Goal: Check status: Check status

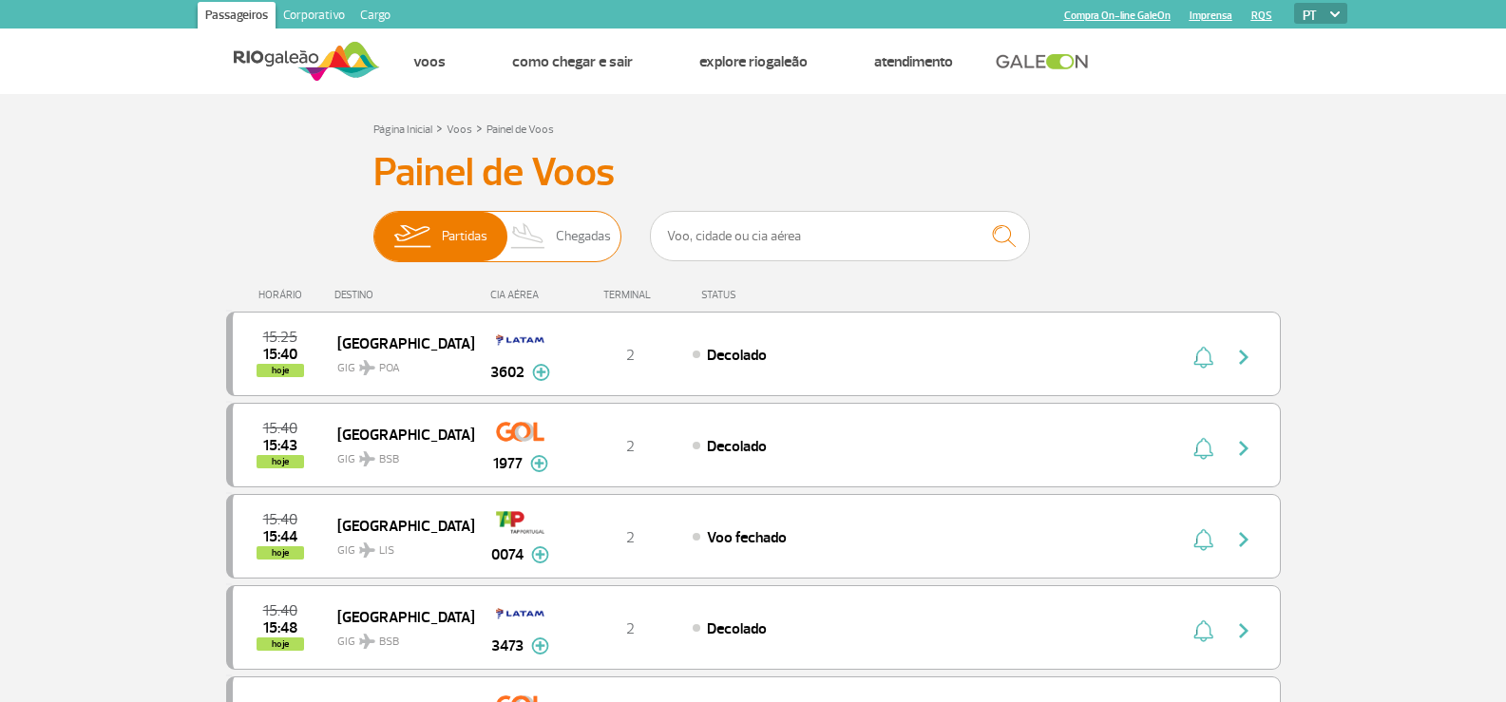
click at [608, 223] on span "Chegadas" at bounding box center [583, 236] width 55 height 49
click at [373, 227] on input "Partidas Chegadas" at bounding box center [373, 227] width 0 height 0
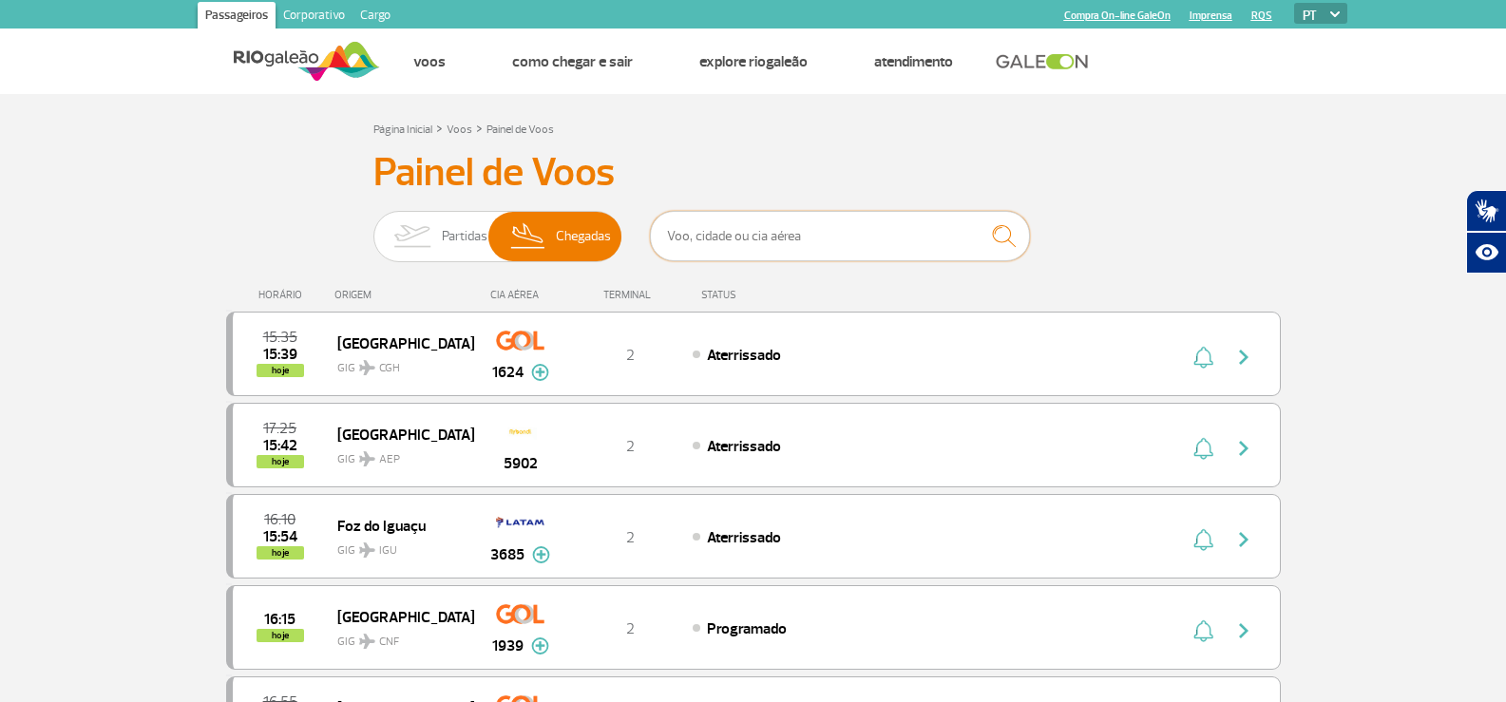
click at [738, 239] on input "text" at bounding box center [840, 236] width 380 height 50
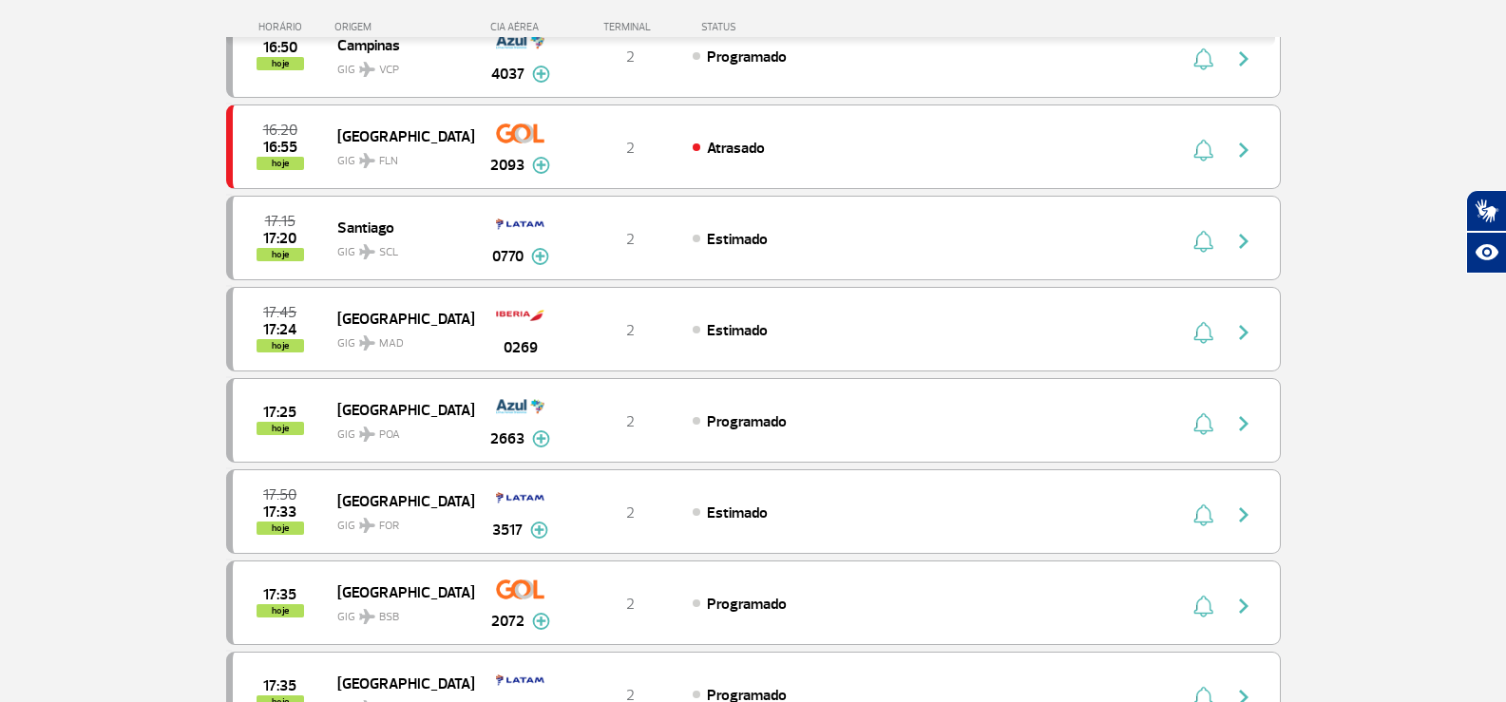
scroll to position [950, 0]
